Goal: Information Seeking & Learning: Check status

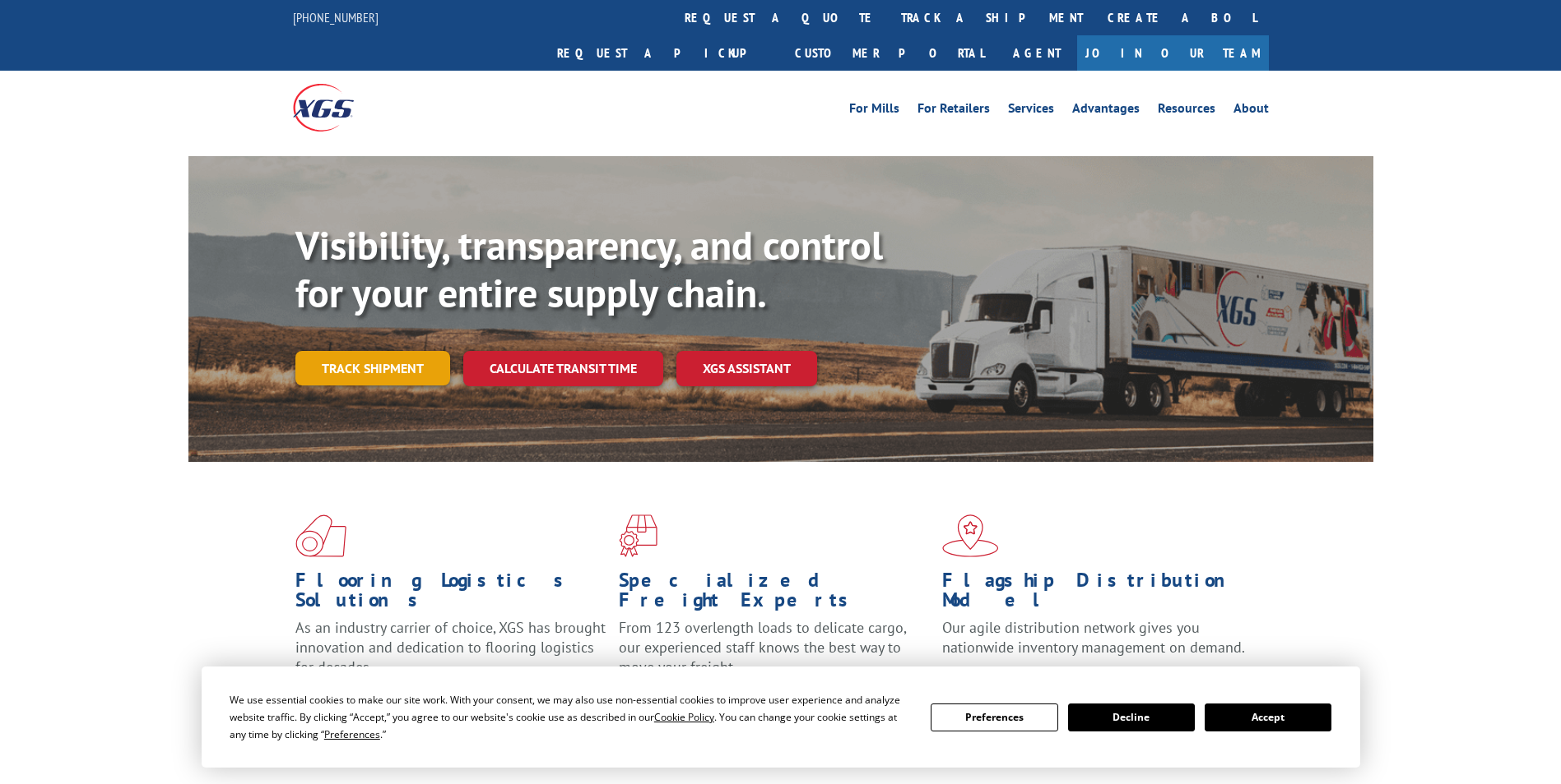
click at [345, 351] on link "Track shipment" at bounding box center [373, 367] width 155 height 34
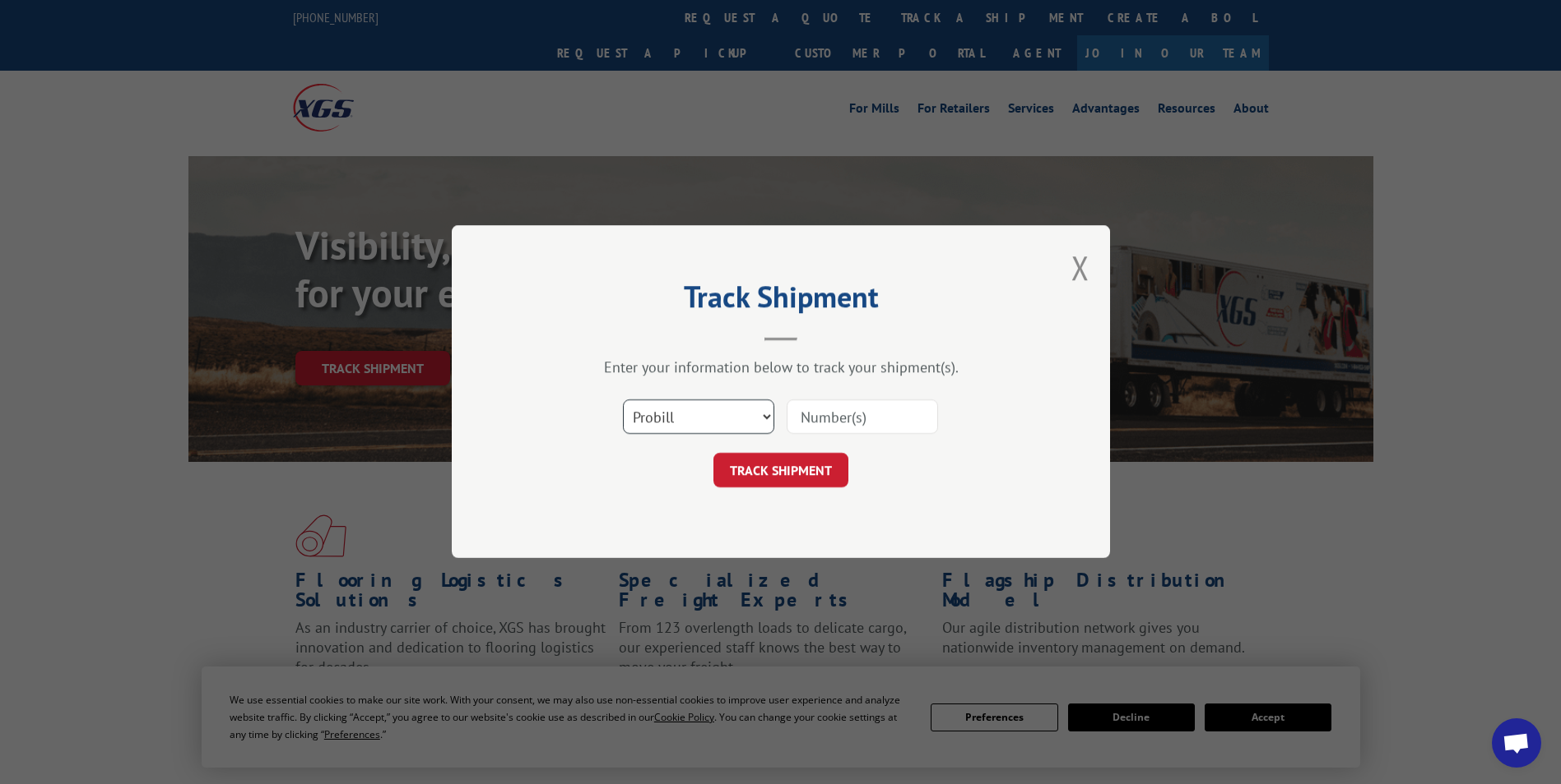
click at [769, 421] on select "Select category... Probill BOL PO" at bounding box center [699, 418] width 152 height 34
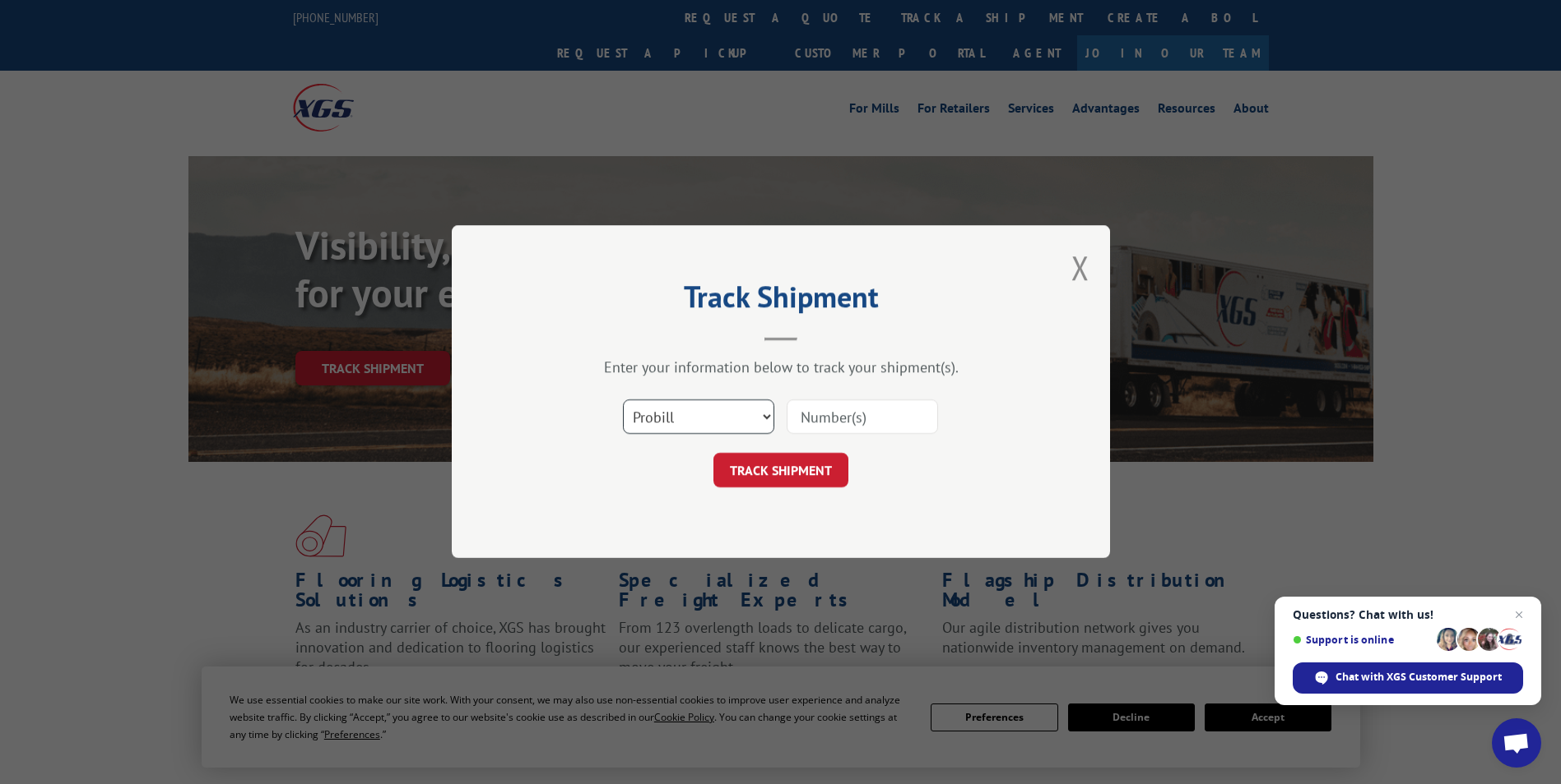
select select "bol"
click at [623, 401] on select "Select category... Probill BOL PO" at bounding box center [699, 418] width 152 height 34
click at [833, 416] on input at bounding box center [862, 418] width 152 height 34
type input "760113063"
click at [805, 473] on button "TRACK SHIPMENT" at bounding box center [780, 471] width 135 height 34
